Goal: Task Accomplishment & Management: Manage account settings

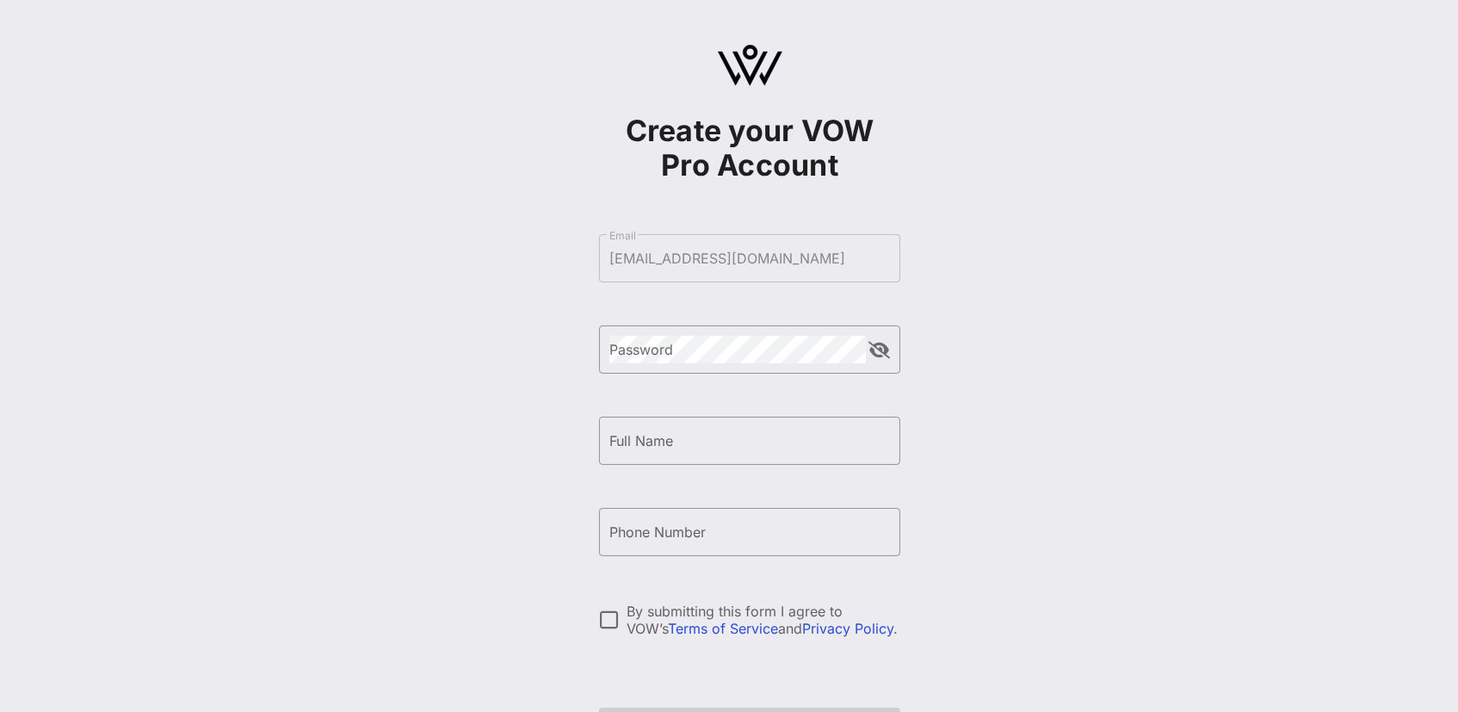
click at [976, 399] on div "Create your VOW Pro Account ​ Email [EMAIL_ADDRESS][DOMAIN_NAME] ​ Password ​ F…" at bounding box center [749, 417] width 1416 height 835
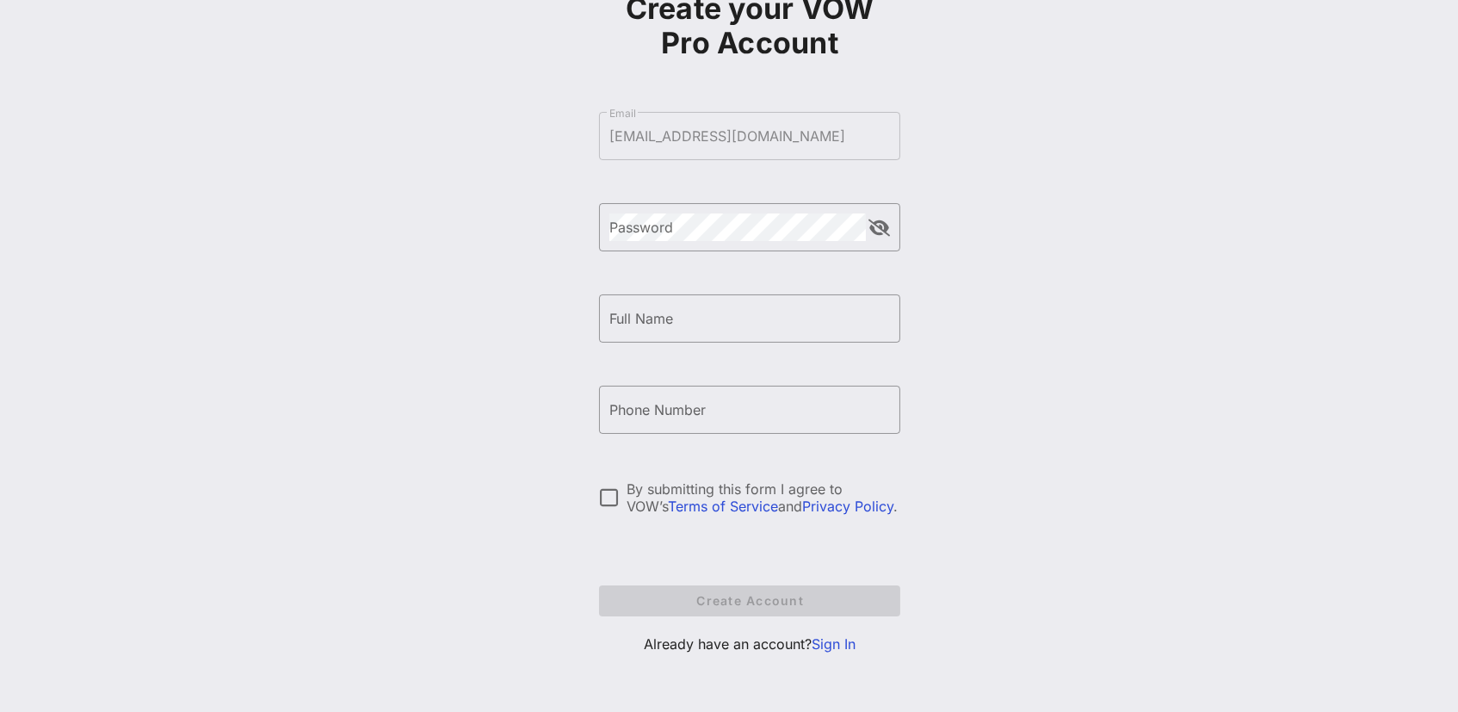
click at [833, 645] on link "Sign In" at bounding box center [833, 643] width 44 height 17
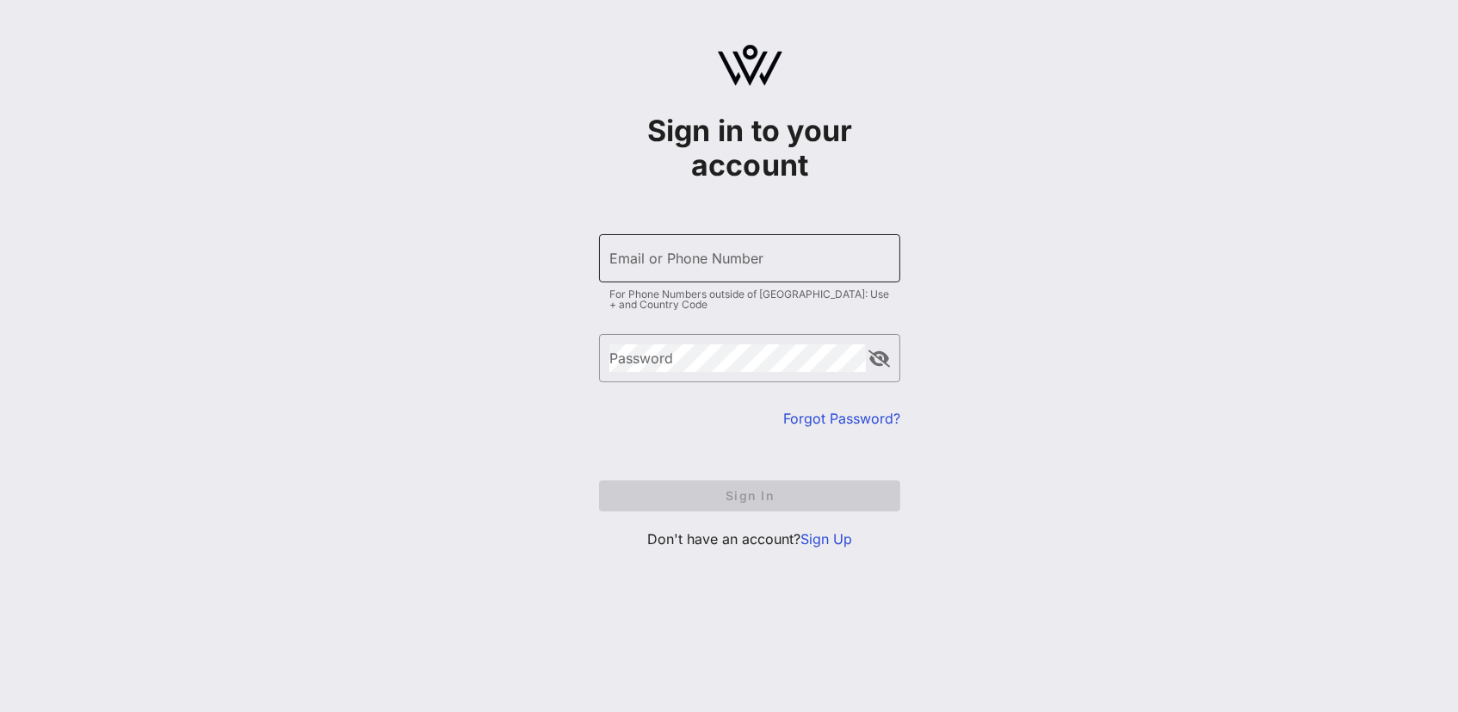
click at [775, 278] on div "Email or Phone Number" at bounding box center [749, 258] width 281 height 48
type input "[EMAIL_ADDRESS][DOMAIN_NAME]"
click at [750, 382] on div "​ Password" at bounding box center [749, 371] width 301 height 74
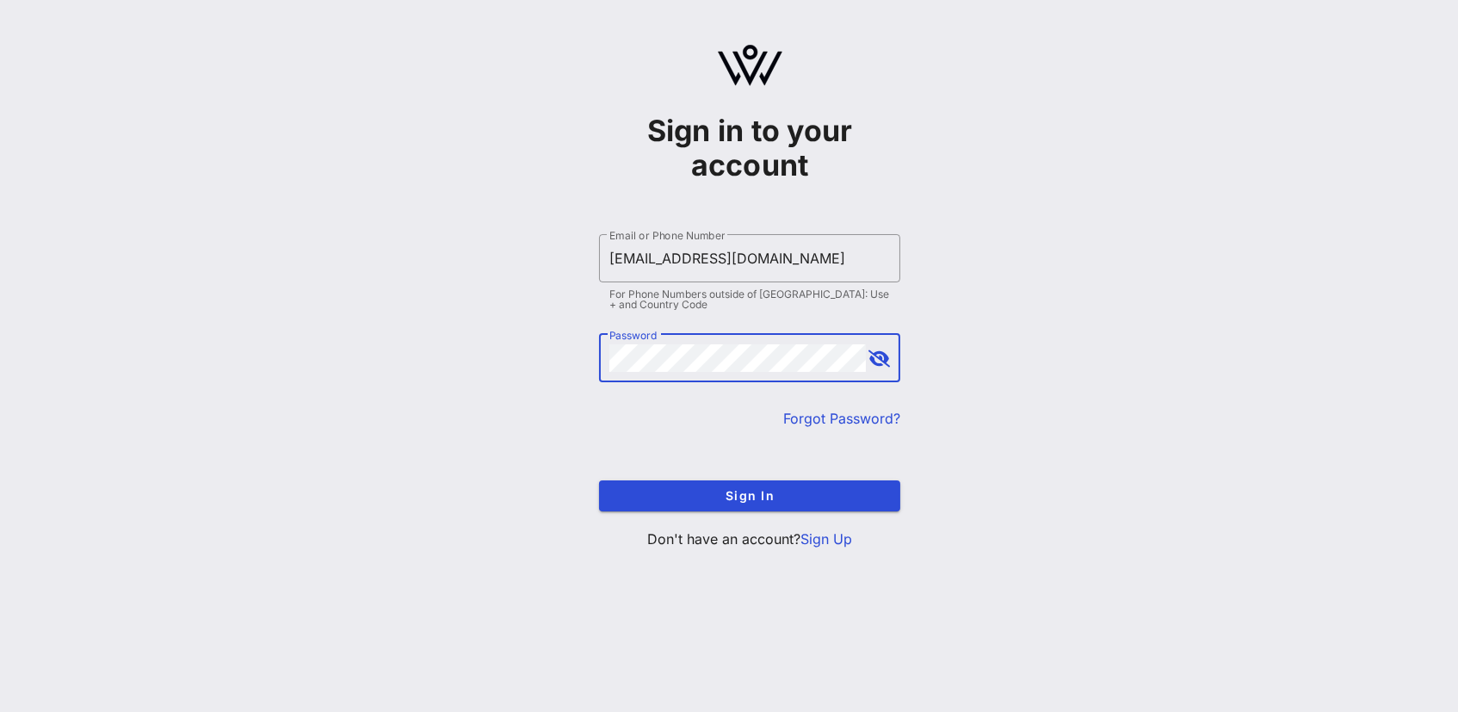
click at [882, 357] on button "append icon" at bounding box center [880, 358] width 22 height 17
click at [592, 360] on div "Sign in to your account ​ Email or Phone Number [EMAIL_ADDRESS][DOMAIN_NAME] Fo…" at bounding box center [749, 304] width 1416 height 608
click at [879, 360] on button "append icon" at bounding box center [880, 358] width 20 height 17
click at [582, 357] on div "Sign in to your account ​ Email or Phone Number [EMAIL_ADDRESS][DOMAIN_NAME] Fo…" at bounding box center [749, 304] width 1416 height 608
click at [750, 494] on button "Sign In" at bounding box center [749, 495] width 301 height 31
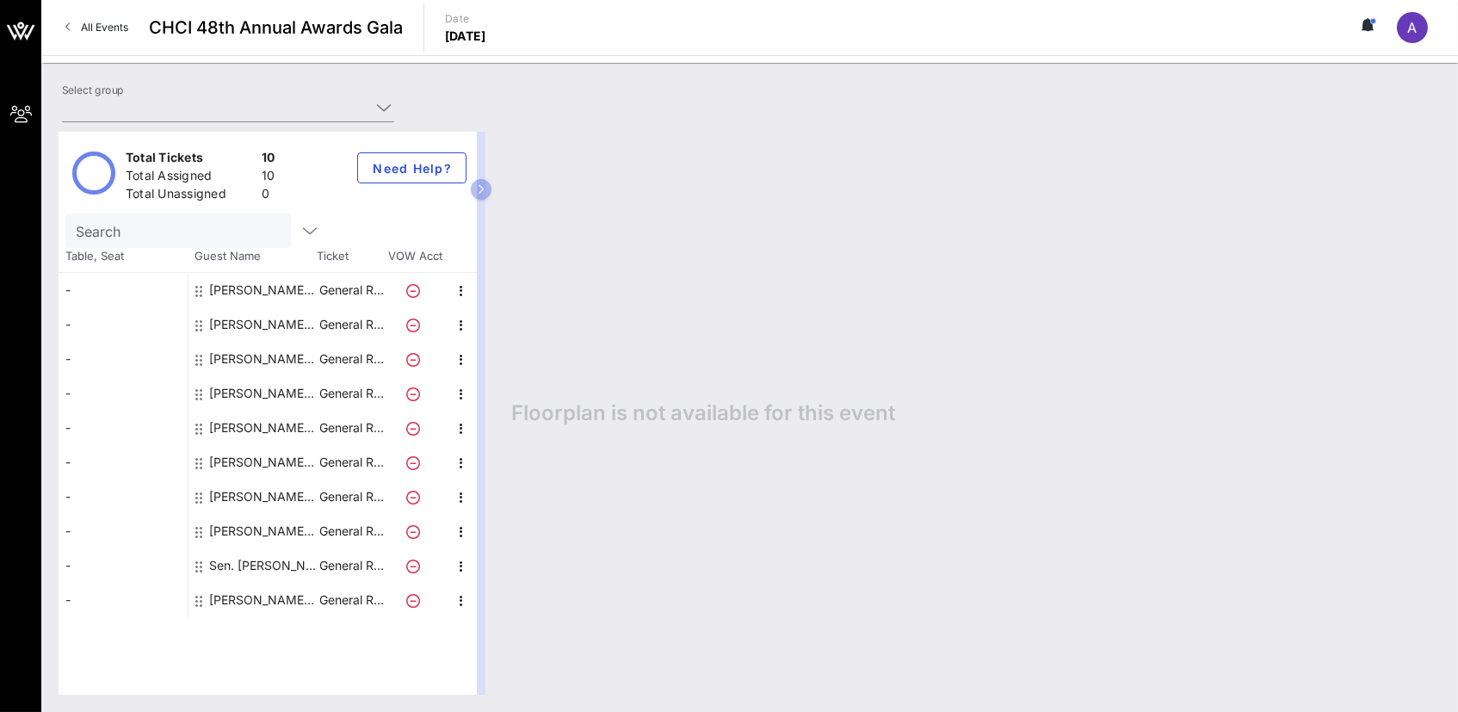
type input "Aventiv Technologies (Aventiv Technologies) [[PERSON_NAME], [EMAIL_ADDRESS][DOM…"
click at [484, 188] on icon "button" at bounding box center [482, 189] width 8 height 10
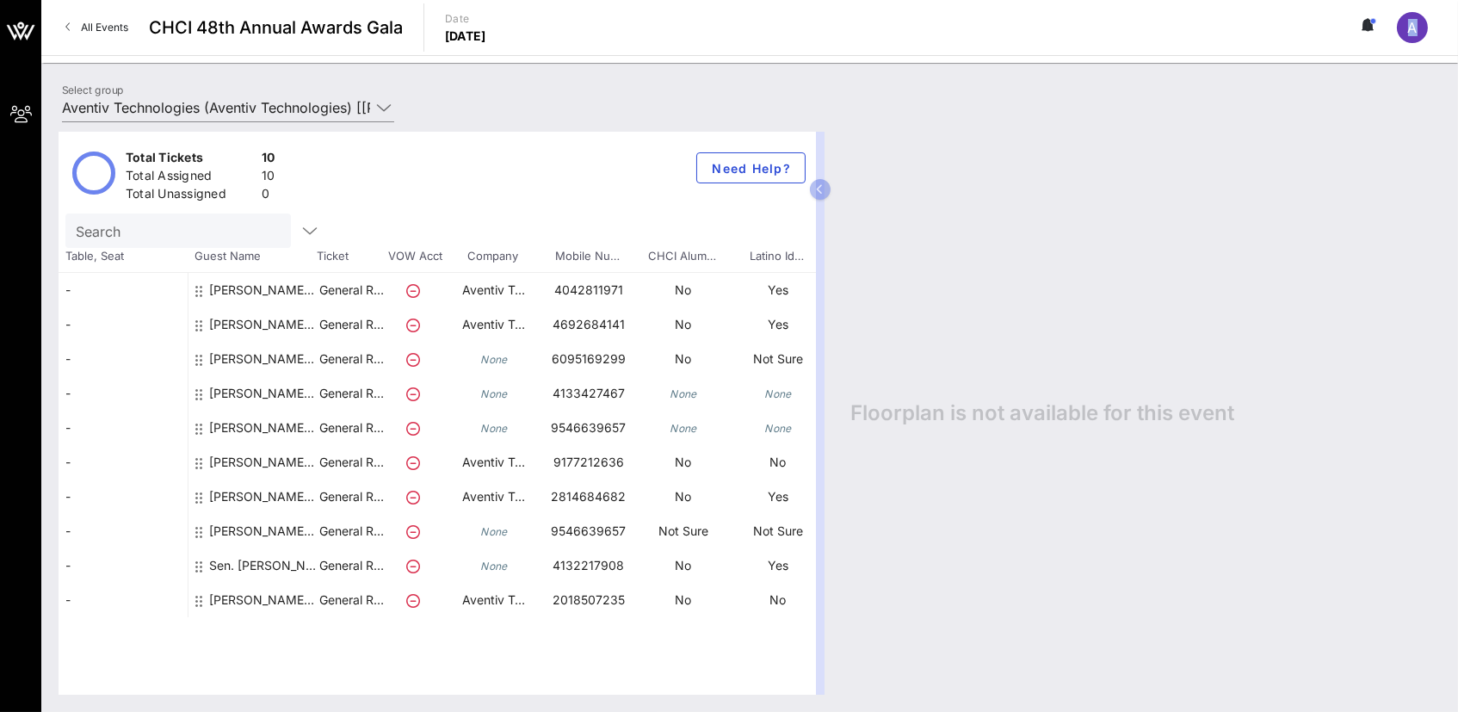
click at [1103, 54] on header "All Events CHCI 48th Annual Awards Gala Date [DATE] A" at bounding box center [749, 31] width 1416 height 63
